Goal: Task Accomplishment & Management: Complete application form

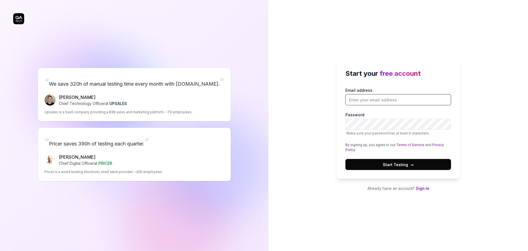
click at [402, 99] on input "Email address" at bounding box center [398, 99] width 106 height 11
type input "[PERSON_NAME][EMAIL_ADDRESS][DOMAIN_NAME]"
click at [345, 159] on button "Start Testing →" at bounding box center [398, 164] width 106 height 11
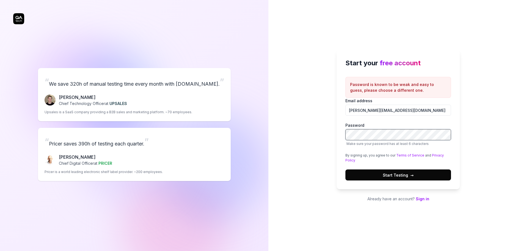
click at [309, 130] on div "Start your free account Password is known to be weak and easy to guess, please …" at bounding box center [398, 125] width 260 height 251
click at [380, 175] on button "Start Testing →" at bounding box center [398, 174] width 106 height 11
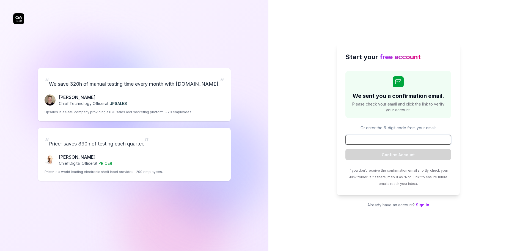
click at [383, 138] on input at bounding box center [398, 140] width 106 height 10
paste input "065182"
type input "065182"
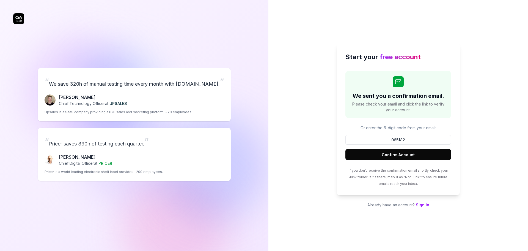
click at [397, 155] on button "Confirm Account" at bounding box center [398, 154] width 106 height 11
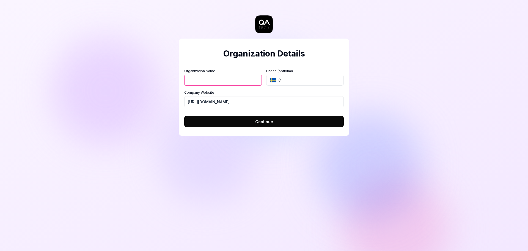
click at [217, 83] on input "Organization Name" at bounding box center [223, 80] width 78 height 11
type input "Talisman"
click at [274, 76] on button "SE" at bounding box center [274, 80] width 17 height 11
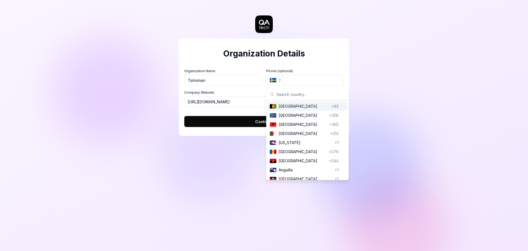
click at [285, 93] on input "text" at bounding box center [310, 94] width 69 height 12
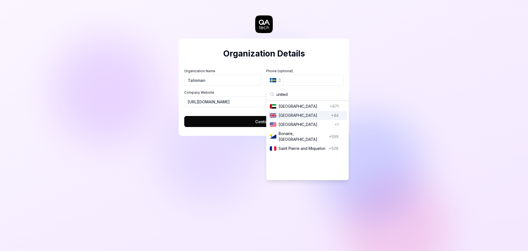
type input "united"
click at [296, 116] on span "[GEOGRAPHIC_DATA]" at bounding box center [304, 115] width 50 height 6
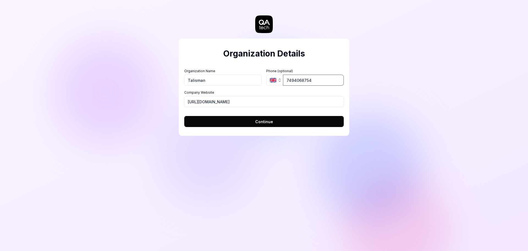
type input "7494068754"
click at [255, 123] on button "Continue" at bounding box center [264, 121] width 160 height 11
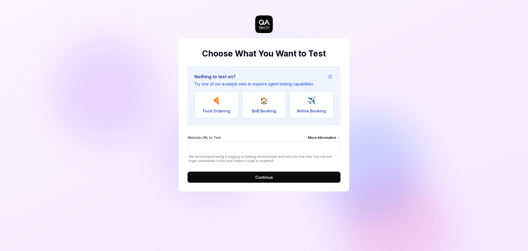
click at [255, 109] on span "BnB Booking" at bounding box center [264, 111] width 24 height 6
type input "[URL][DOMAIN_NAME]"
drag, startPoint x: 267, startPoint y: 177, endPoint x: 279, endPoint y: 130, distance: 48.7
click at [279, 130] on div "Nothing to test on? Try one of our example sites to explore agent testing capab…" at bounding box center [264, 124] width 153 height 116
click at [268, 181] on button "Continue" at bounding box center [264, 176] width 153 height 11
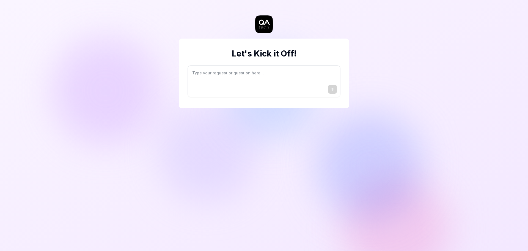
type textarea "*"
type textarea "I"
type textarea "*"
type textarea "I"
type textarea "*"
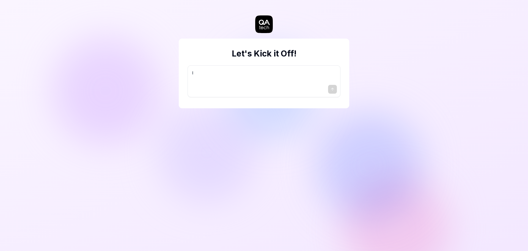
type textarea "I w"
type textarea "*"
type textarea "I wa"
type textarea "*"
type textarea "I wan"
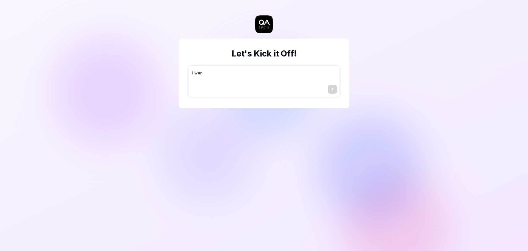
type textarea "*"
type textarea "I want"
type textarea "*"
type textarea "I want"
type textarea "*"
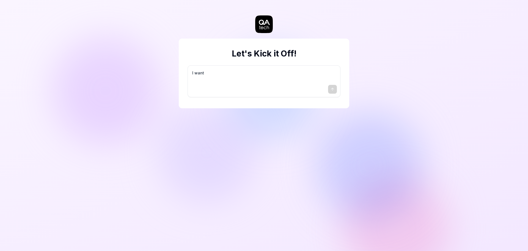
type textarea "I want a"
type textarea "*"
type textarea "I want a"
type textarea "*"
type textarea "I want a g"
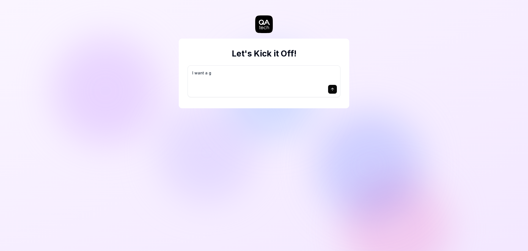
type textarea "*"
type textarea "I want a go"
type textarea "*"
type textarea "I want a goo"
type textarea "*"
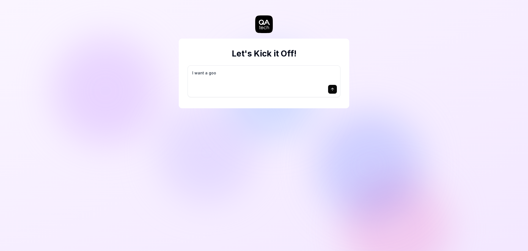
type textarea "I want a good"
type textarea "*"
type textarea "I want a good"
type textarea "*"
type textarea "I want a good t"
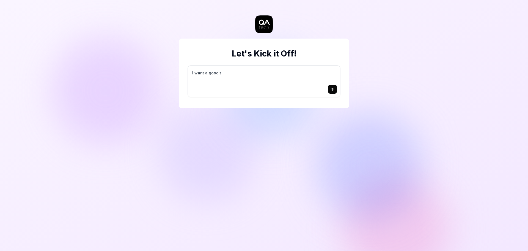
type textarea "*"
type textarea "I want a good te"
type textarea "*"
type textarea "I want a good tes"
type textarea "*"
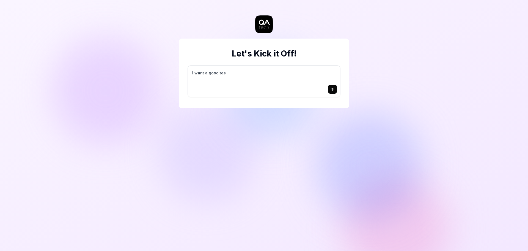
type textarea "I want a good test"
type textarea "*"
type textarea "I want a good test"
type textarea "*"
type textarea "I want a good test s"
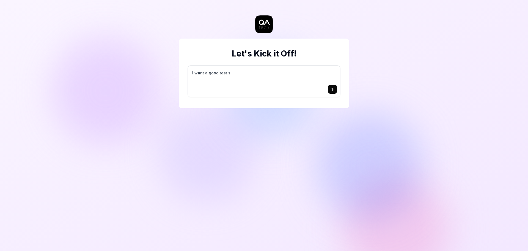
type textarea "*"
type textarea "I want a good test se"
type textarea "*"
type textarea "I want a good test set"
type textarea "*"
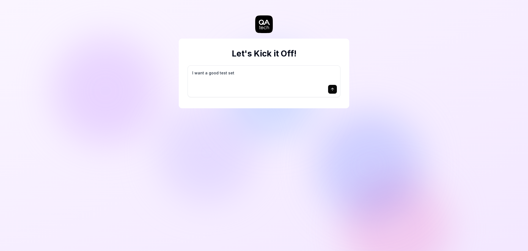
type textarea "I want a good test setu"
type textarea "*"
type textarea "I want a good test setup"
type textarea "*"
type textarea "I want a good test setup"
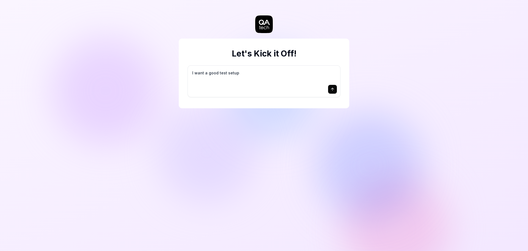
type textarea "*"
type textarea "I want a good test setup f"
type textarea "*"
type textarea "I want a good test setup fo"
type textarea "*"
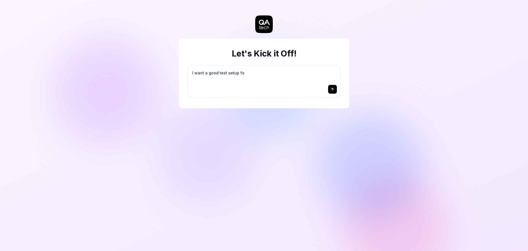
type textarea "I want a good test setup for"
type textarea "*"
type textarea "I want a good test setup for"
type textarea "*"
type textarea "I want a good test setup for m"
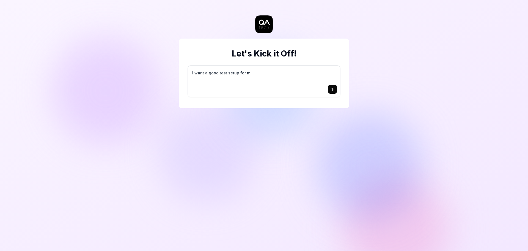
type textarea "*"
type textarea "I want a good test setup for my"
type textarea "*"
type textarea "I want a good test setup for my"
type textarea "*"
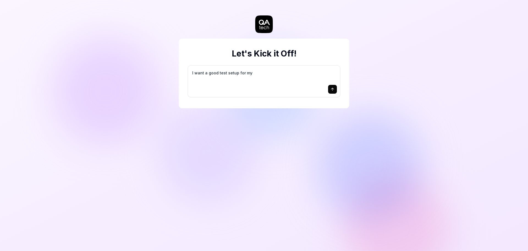
type textarea "I want a good test setup for my s"
type textarea "*"
type textarea "I want a good test setup for my si"
type textarea "*"
type textarea "I want a good test setup for my sit"
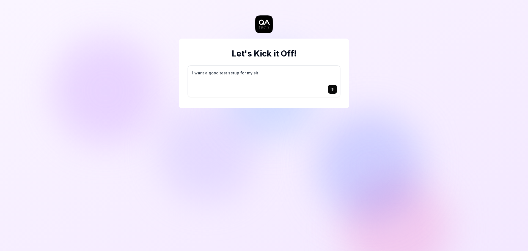
type textarea "*"
type textarea "I want a good test setup for my site"
type textarea "*"
type textarea "I want a good test setup for my site"
type textarea "*"
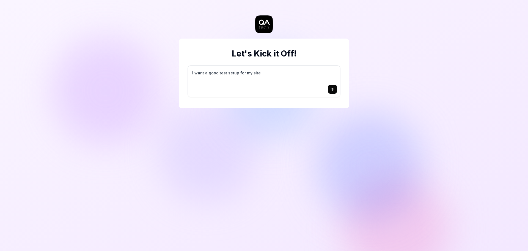
type textarea "I want a good test setup for my site -"
type textarea "*"
type textarea "I want a good test setup for my site -"
type textarea "*"
type textarea "I want a good test setup for my site - h"
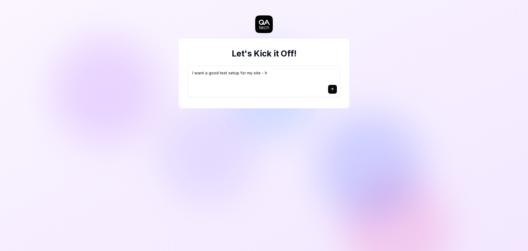
type textarea "*"
type textarea "I want a good test setup for my site - he"
type textarea "*"
type textarea "I want a good test setup for my site - hel"
type textarea "*"
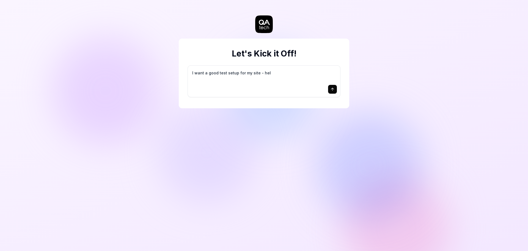
type textarea "I want a good test setup for my site - help"
type textarea "*"
type textarea "I want a good test setup for my site - help"
type textarea "*"
type textarea "I want a good test setup for my site - help m"
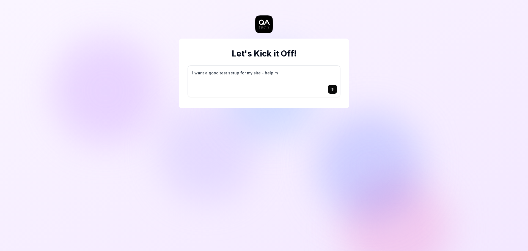
type textarea "*"
type textarea "I want a good test setup for my site - help me"
type textarea "*"
type textarea "I want a good test setup for my site - help me"
type textarea "*"
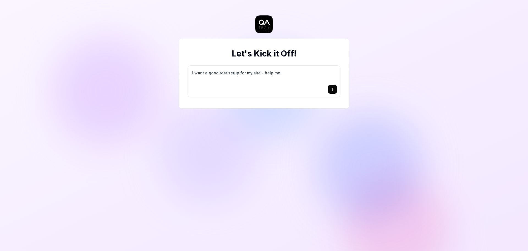
type textarea "I want a good test setup for my site - help me c"
type textarea "*"
type textarea "I want a good test setup for my site - help me cr"
type textarea "*"
type textarea "I want a good test setup for my site - help me cre"
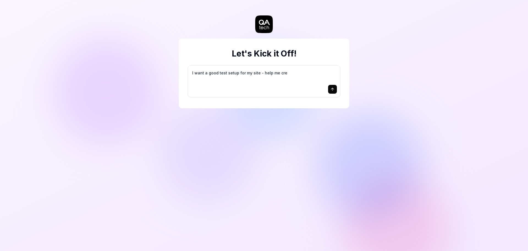
type textarea "*"
type textarea "I want a good test setup for my site - help me crea"
type textarea "*"
type textarea "I want a good test setup for my site - help me creat"
type textarea "*"
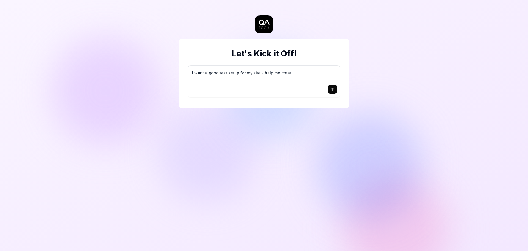
type textarea "I want a good test setup for my site - help me create"
type textarea "*"
type textarea "I want a good test setup for my site - help me create"
type textarea "*"
type textarea "I want a good test setup for my site - help me create t"
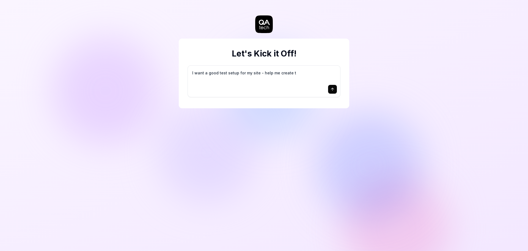
type textarea "*"
type textarea "I want a good test setup for my site - help me create th"
type textarea "*"
type textarea "I want a good test setup for my site - help me create the"
type textarea "*"
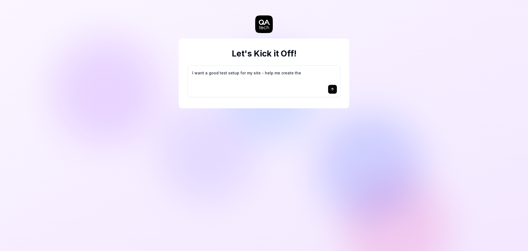
type textarea "I want a good test setup for my site - help me create the"
type textarea "*"
type textarea "I want a good test setup for my site - help me create the f"
type textarea "*"
type textarea "I want a good test setup for my site - help me create the fi"
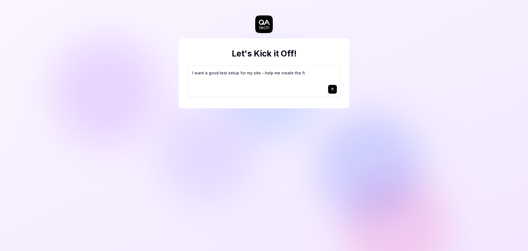
type textarea "*"
type textarea "I want a good test setup for my site - help me create the fir"
type textarea "*"
type textarea "I want a good test setup for my site - help me create the firs"
type textarea "*"
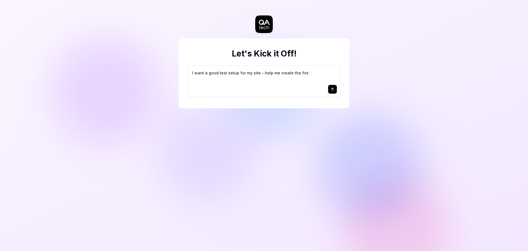
type textarea "I want a good test setup for my site - help me create the first"
type textarea "*"
type textarea "I want a good test setup for my site - help me create the first"
type textarea "*"
type textarea "I want a good test setup for my site - help me create the first 3"
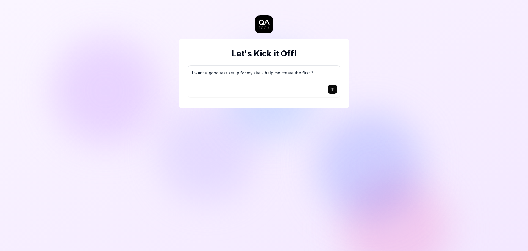
type textarea "*"
type textarea "I want a good test setup for my site - help me create the first 3-"
type textarea "*"
type textarea "I want a good test setup for my site - help me create the first 3-5"
type textarea "*"
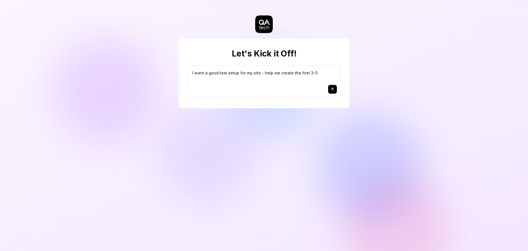
type textarea "I want a good test setup for my site - help me create the first 3-5"
type textarea "*"
type textarea "I want a good test setup for my site - help me create the first 3-5 t"
type textarea "*"
type textarea "I want a good test setup for my site - help me create the first 3-5 te"
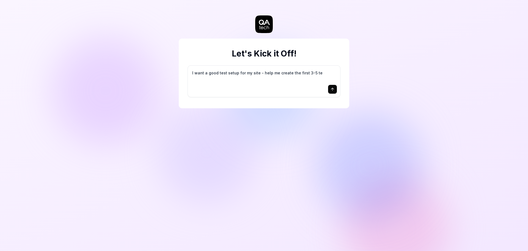
type textarea "*"
type textarea "I want a good test setup for my site - help me create the first 3-5 tes"
type textarea "*"
type textarea "I want a good test setup for my site - help me create the first 3-5 test"
type textarea "*"
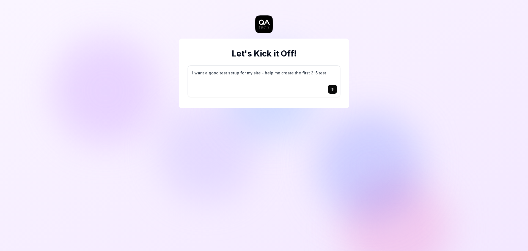
type textarea "I want a good test setup for my site - help me create the first 3-5 test"
type textarea "*"
type textarea "I want a good test setup for my site - help me create the first 3-5 test c"
type textarea "*"
type textarea "I want a good test setup for my site - help me create the first 3-5 test ca"
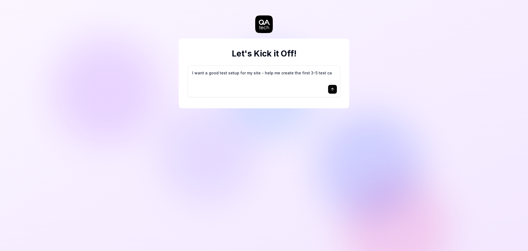
type textarea "*"
type textarea "I want a good test setup for my site - help me create the first 3-5 test cas"
type textarea "*"
type textarea "I want a good test setup for my site - help me create the first 3-5 test case"
type textarea "*"
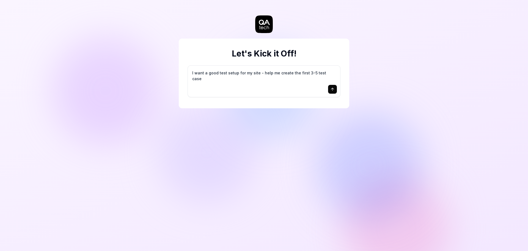
type textarea "I want a good test setup for my site - help me create the first 3-5 test cases"
click at [331, 89] on icon "submit" at bounding box center [332, 89] width 4 height 4
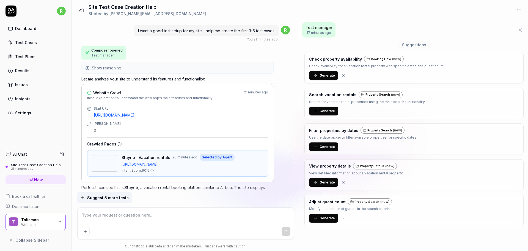
type textarea "*"
click at [520, 10] on html "r Dashboard Test Cases Test Plans Results Issues Insights Settings AI Chat Site…" at bounding box center [264, 125] width 528 height 251
click at [25, 29] on html "r Dashboard Test Cases Test Plans Results Issues Insights Settings AI Chat Site…" at bounding box center [264, 125] width 528 height 251
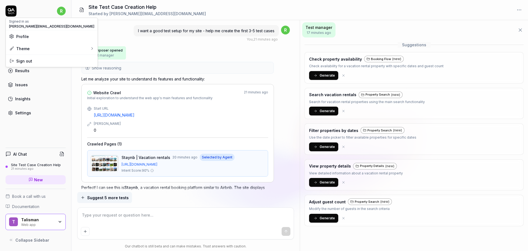
click at [65, 13] on html "r Dashboard Test Cases Test Plans Results Issues Insights Settings AI Chat Site…" at bounding box center [264, 125] width 528 height 251
click at [55, 40] on div "Profile" at bounding box center [52, 36] width 92 height 12
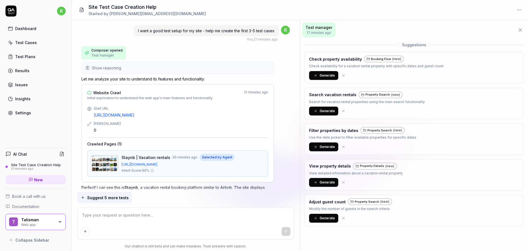
click at [48, 58] on link "Test Plans" at bounding box center [36, 56] width 60 height 11
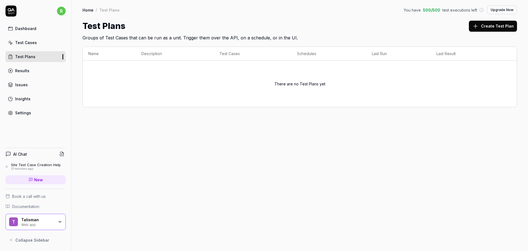
click at [24, 113] on div "Settings" at bounding box center [23, 113] width 16 height 6
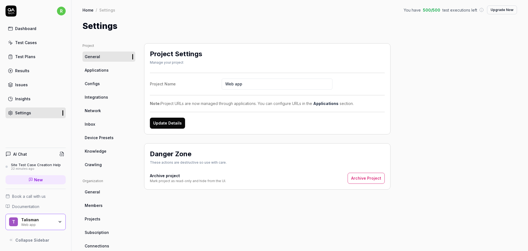
click at [109, 71] on link "Applications" at bounding box center [109, 70] width 53 height 10
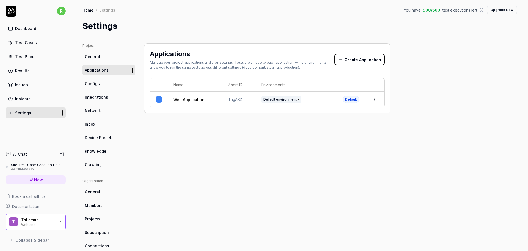
click at [363, 57] on button "Create Application" at bounding box center [359, 59] width 50 height 11
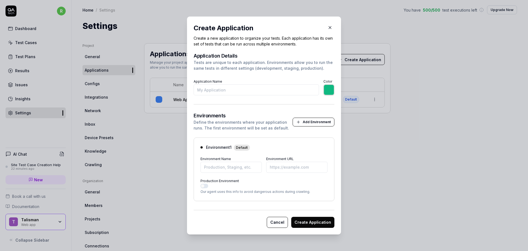
type input "\"
type input "*******"
type input "\"
type input "*******"
type input "T"
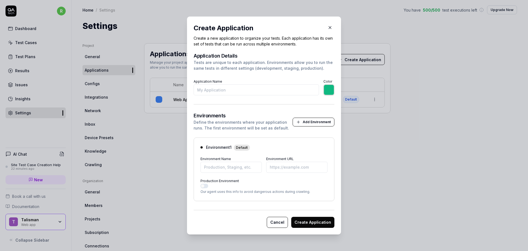
type input "*******"
type input "Tal2025"
click at [331, 87] on input "*******" at bounding box center [328, 89] width 11 height 11
type input "*******"
click at [266, 76] on div "Application Details Tests are unique to each application. Environments allow yo…" at bounding box center [264, 74] width 141 height 42
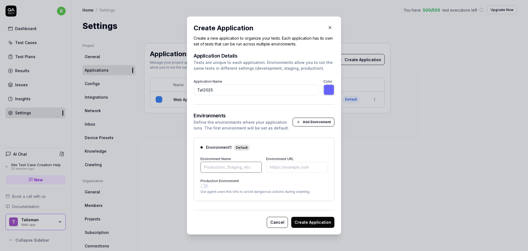
click at [234, 168] on input "Environment Name" at bounding box center [231, 166] width 61 height 11
type input "Tal2025 Dev"
click at [266, 165] on input "Environment URL" at bounding box center [296, 166] width 61 height 11
type input "[URL][DOMAIN_NAME]"
click at [202, 186] on button "Production Environment" at bounding box center [205, 185] width 8 height 4
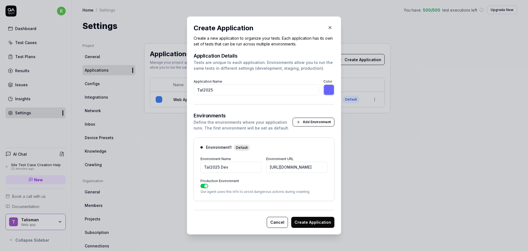
click at [312, 225] on button "Create Application" at bounding box center [312, 221] width 43 height 11
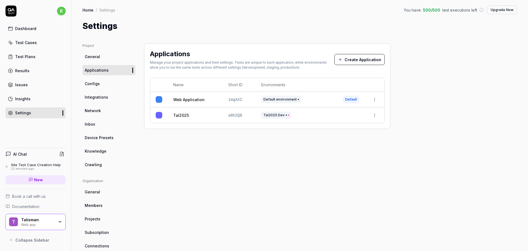
click at [372, 97] on html "Application created successfully r Dashboard Test Cases Test Plans Results Issu…" at bounding box center [264, 125] width 528 height 251
click at [303, 114] on html "r Dashboard Test Cases Test Plans Results Issues Insights Settings AI Chat Site…" at bounding box center [264, 125] width 528 height 251
click at [374, 114] on html "r Dashboard Test Cases Test Plans Results Issues Insights Settings AI Chat Site…" at bounding box center [264, 125] width 528 height 251
click at [363, 165] on span "Make Default" at bounding box center [357, 164] width 26 height 6
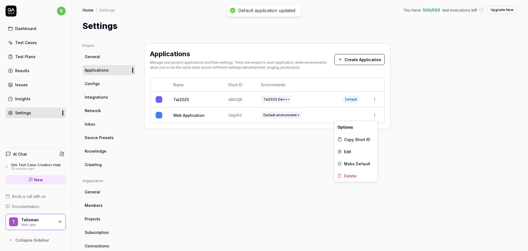
click at [377, 116] on html "Default application updated r Dashboard Test Cases Test Plans Results Issues In…" at bounding box center [264, 125] width 528 height 251
click at [354, 176] on span "Delete" at bounding box center [350, 176] width 13 height 6
click at [212, 98] on div "Tal2025" at bounding box center [195, 100] width 44 height 6
click at [314, 92] on td "Tal2025 Dev" at bounding box center [297, 100] width 82 height 16
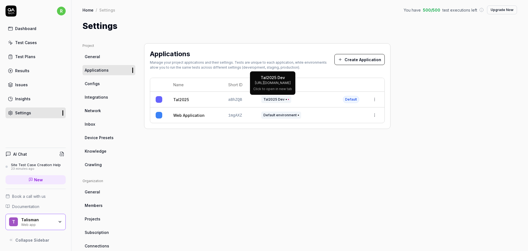
click at [274, 96] on span "Tal2025 Dev" at bounding box center [276, 99] width 30 height 7
click at [188, 100] on link "Tal2025" at bounding box center [181, 100] width 16 height 6
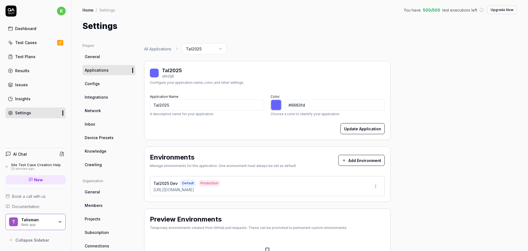
click at [21, 43] on div "Test Cases" at bounding box center [26, 43] width 22 height 6
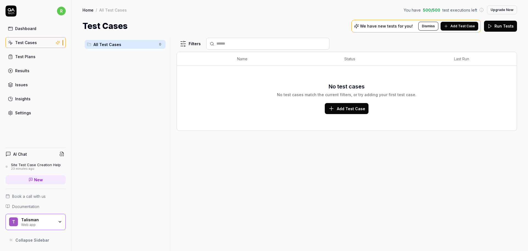
click at [456, 29] on button "Add Test Case" at bounding box center [460, 26] width 38 height 9
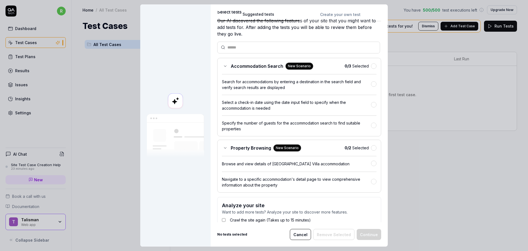
scroll to position [42, 0]
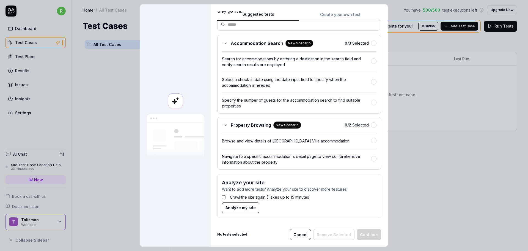
click at [229, 206] on span "Analyze my site" at bounding box center [241, 207] width 30 height 6
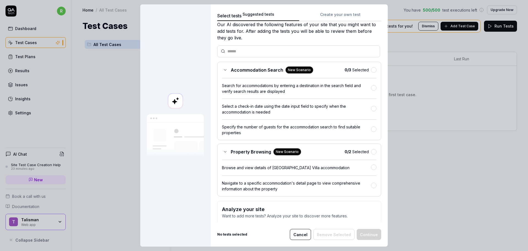
scroll to position [29, 0]
